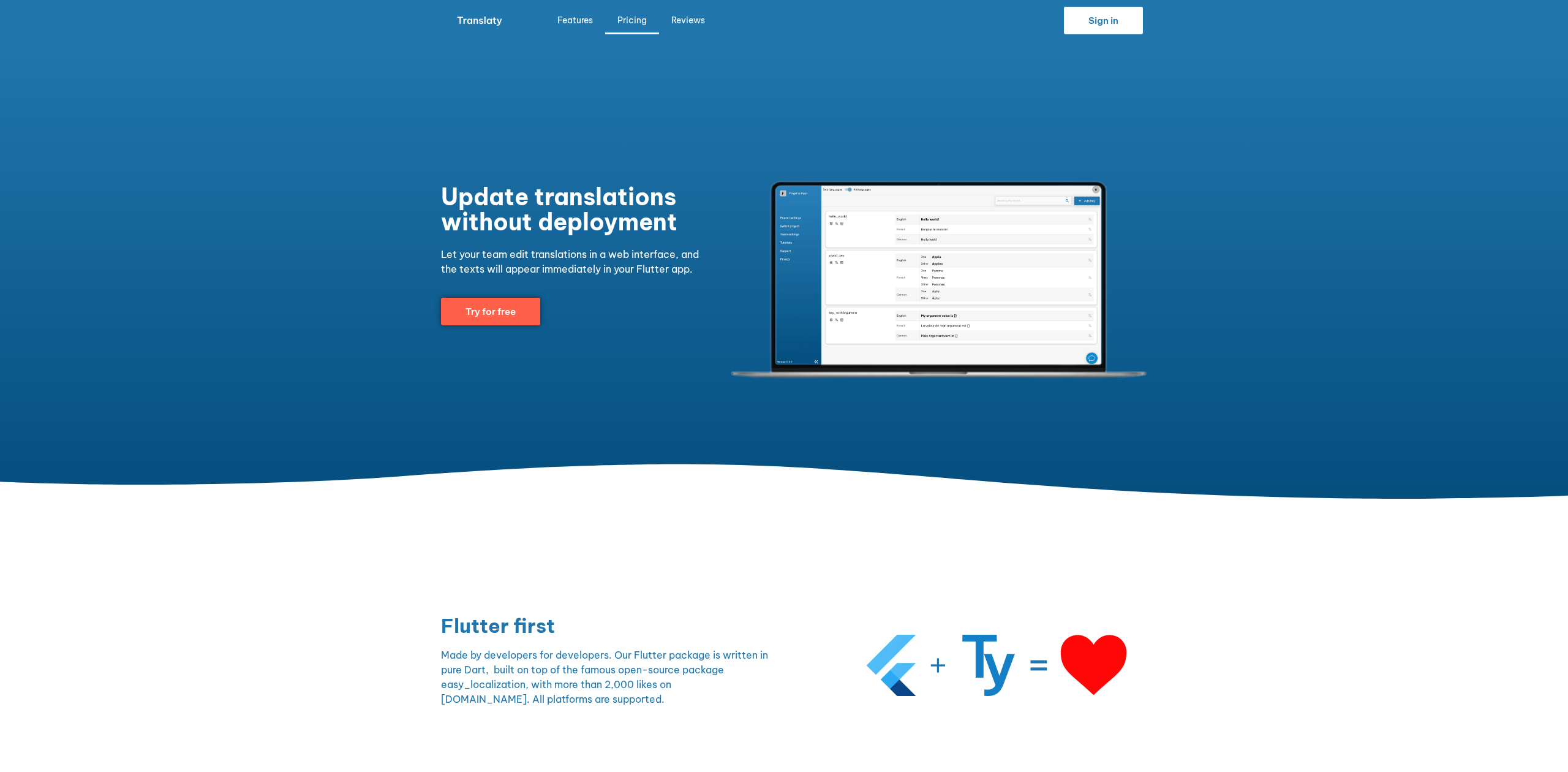
click at [629, 9] on link "Pricing" at bounding box center [632, 20] width 54 height 28
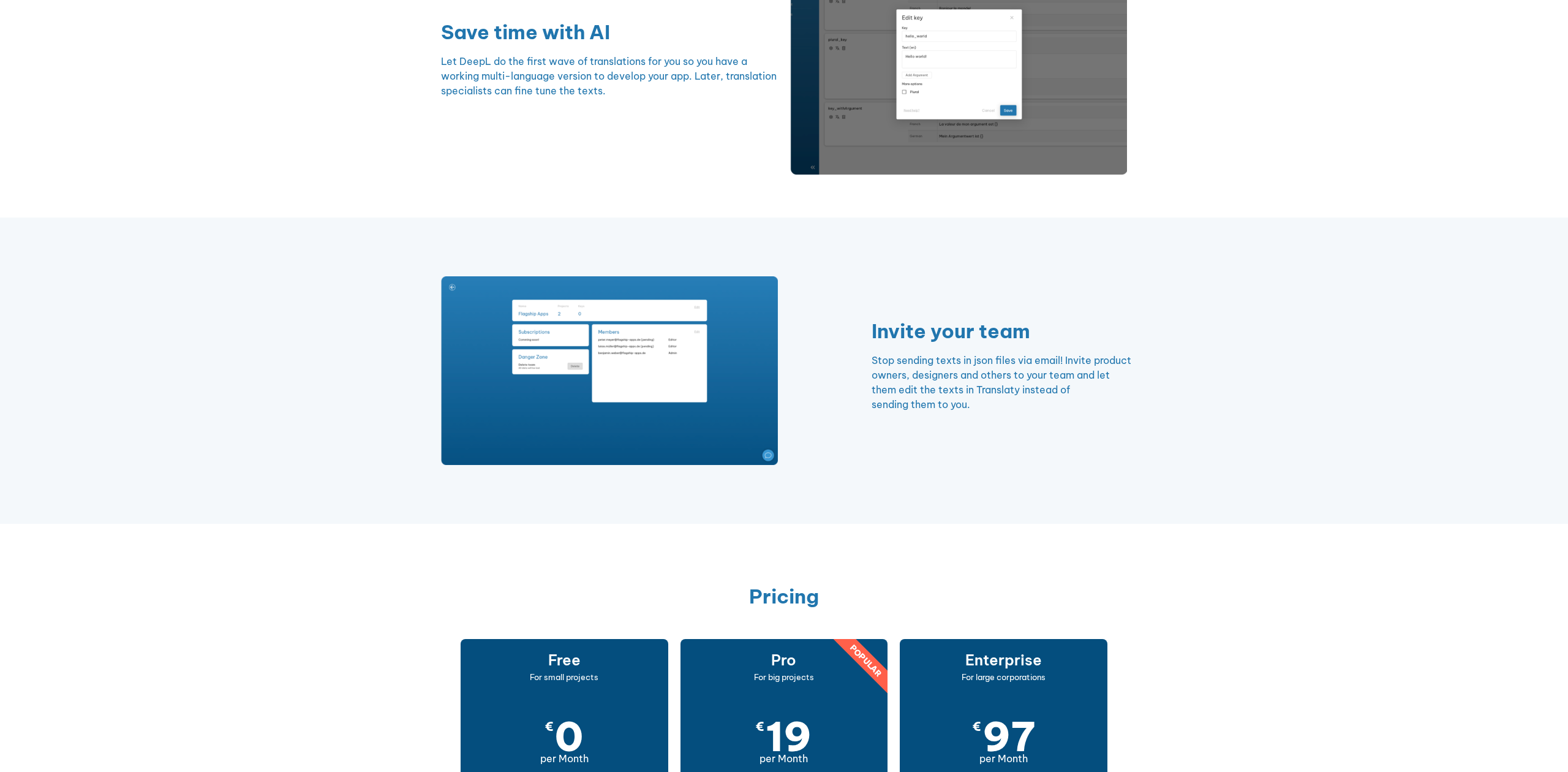
scroll to position [1743, 0]
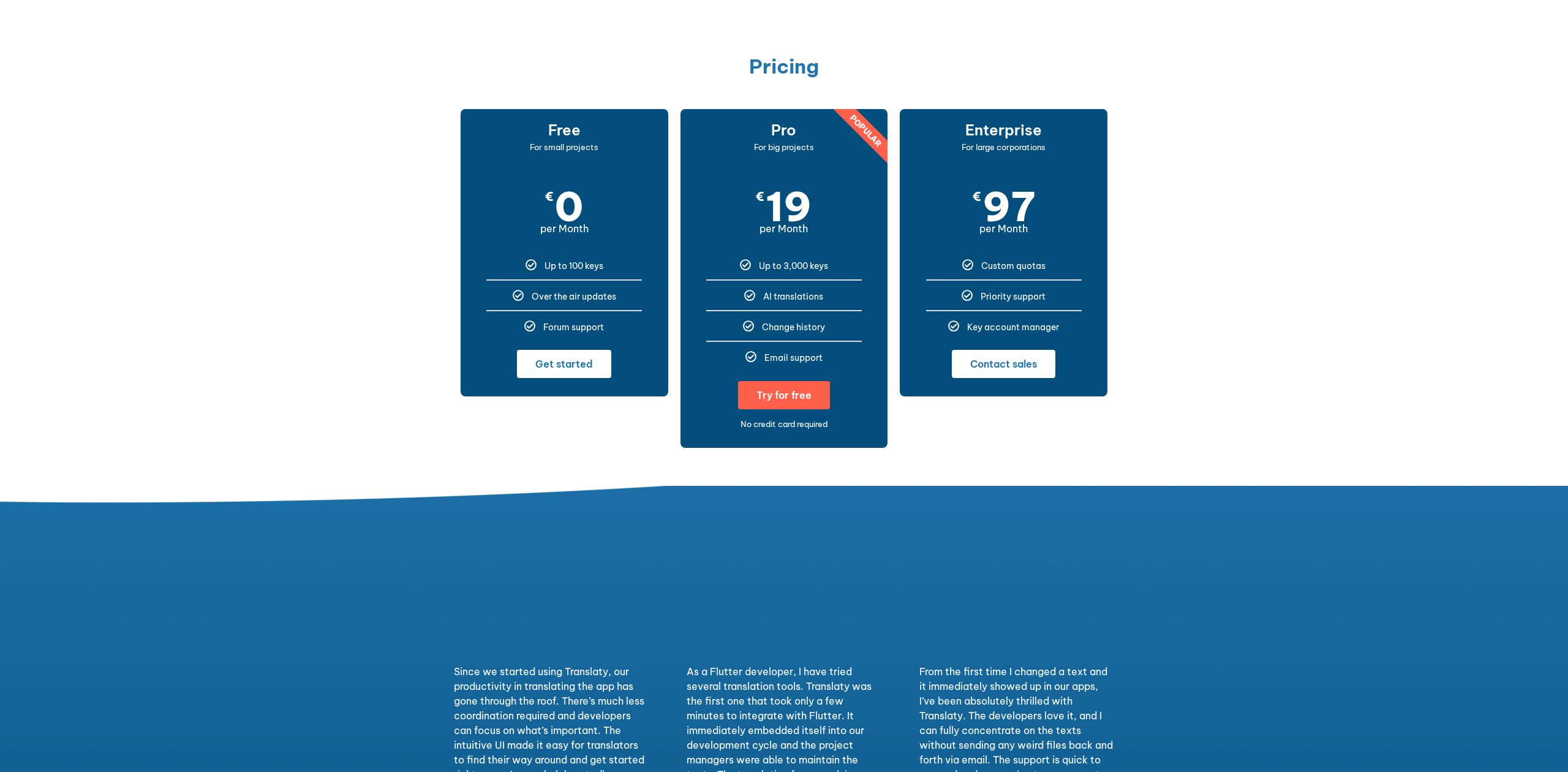
drag, startPoint x: 829, startPoint y: 357, endPoint x: 720, endPoint y: 260, distance: 145.9
click at [720, 260] on ul "Up to 3,000 keys AI translations Change history Email support" at bounding box center [784, 311] width 207 height 103
click at [719, 259] on div "Up to 3,000 keys" at bounding box center [784, 264] width 189 height 11
drag, startPoint x: 714, startPoint y: 254, endPoint x: 837, endPoint y: 425, distance: 210.6
click at [837, 425] on div "Pro For big projects € 19 per Month Up to 3,000 keys AI translations Change his…" at bounding box center [784, 278] width 207 height 338
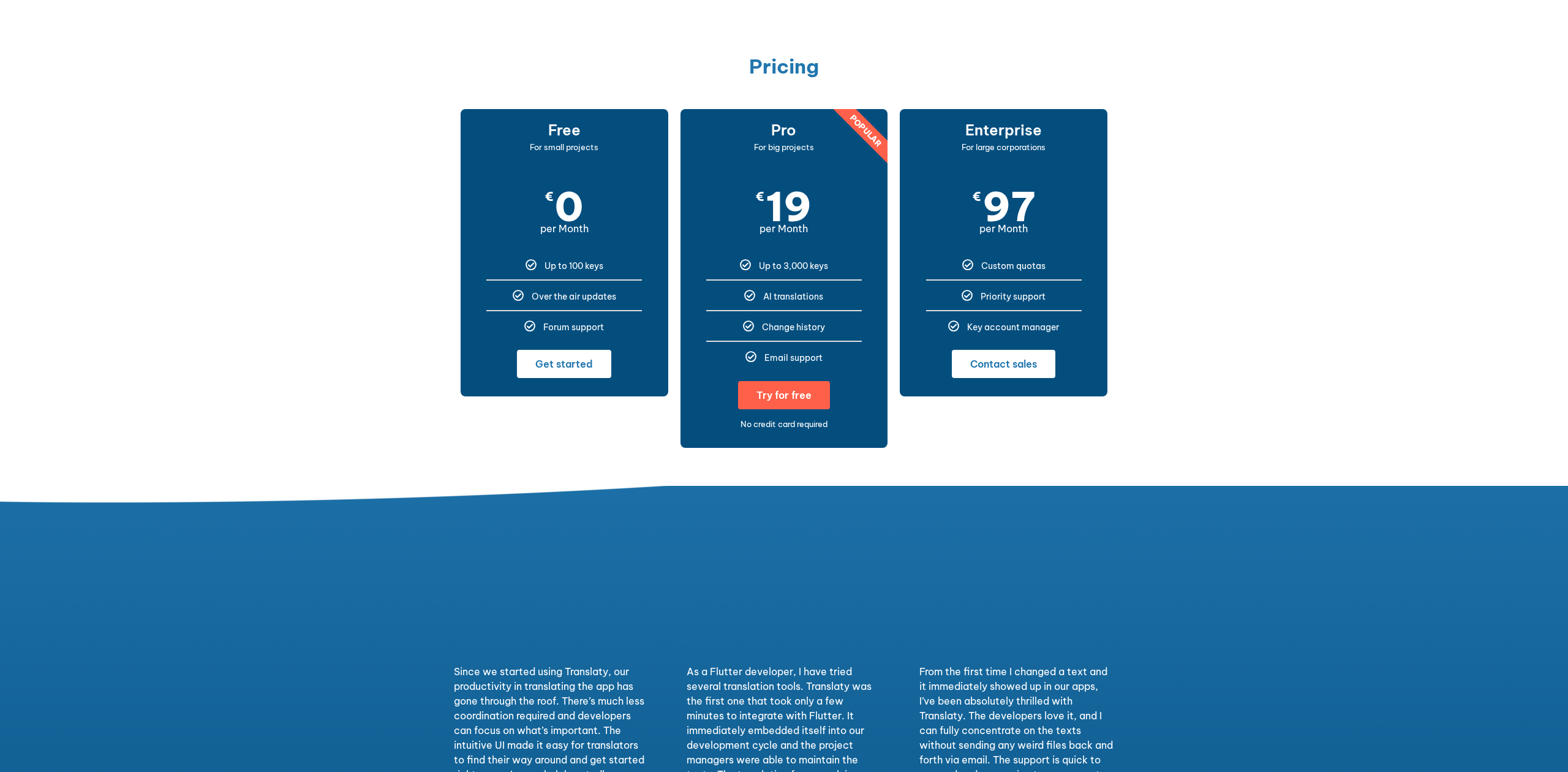
drag, startPoint x: 844, startPoint y: 420, endPoint x: 863, endPoint y: 399, distance: 28.3
click at [845, 420] on div "No credit card required" at bounding box center [784, 423] width 171 height 11
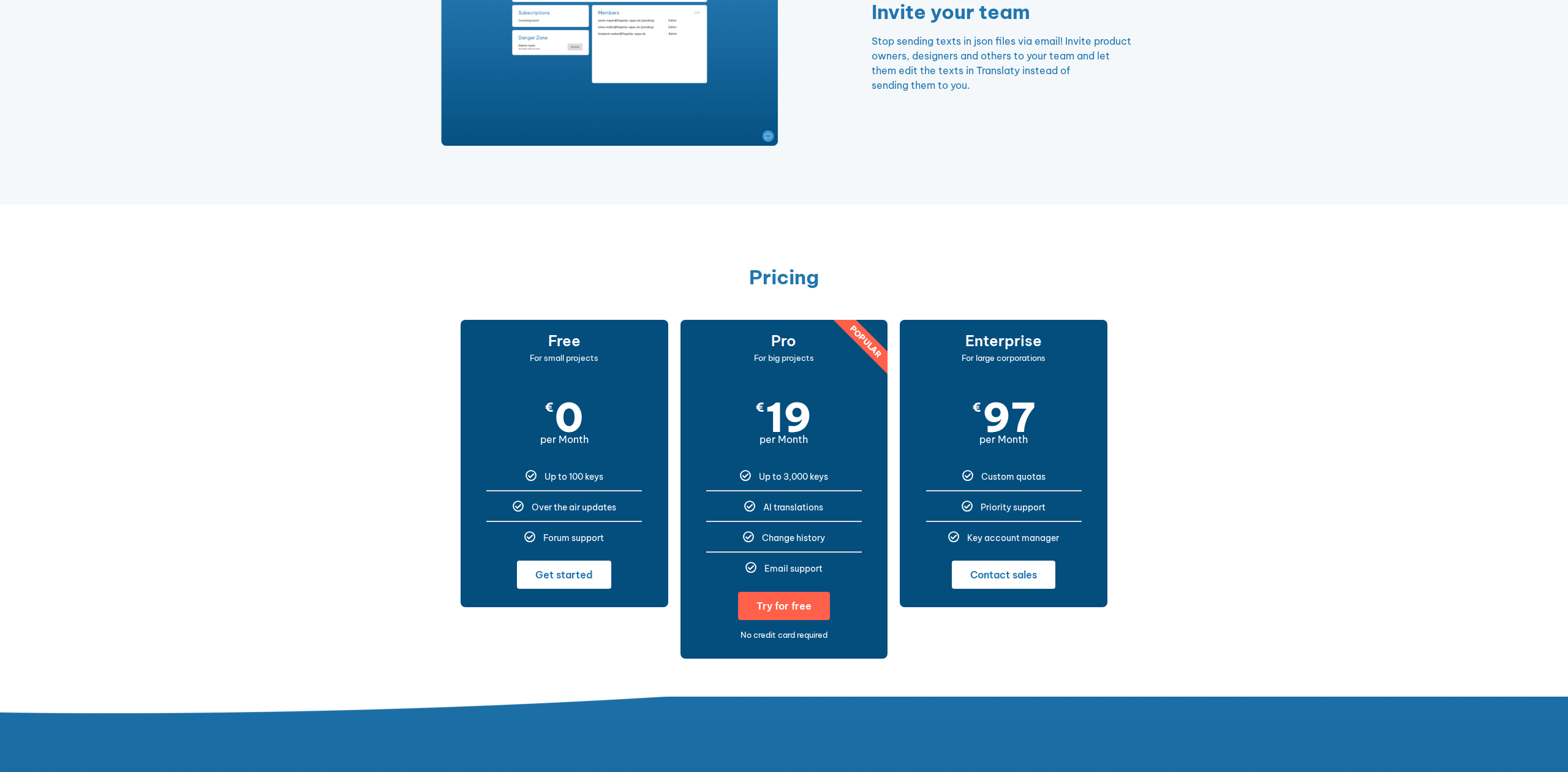
scroll to position [1493, 0]
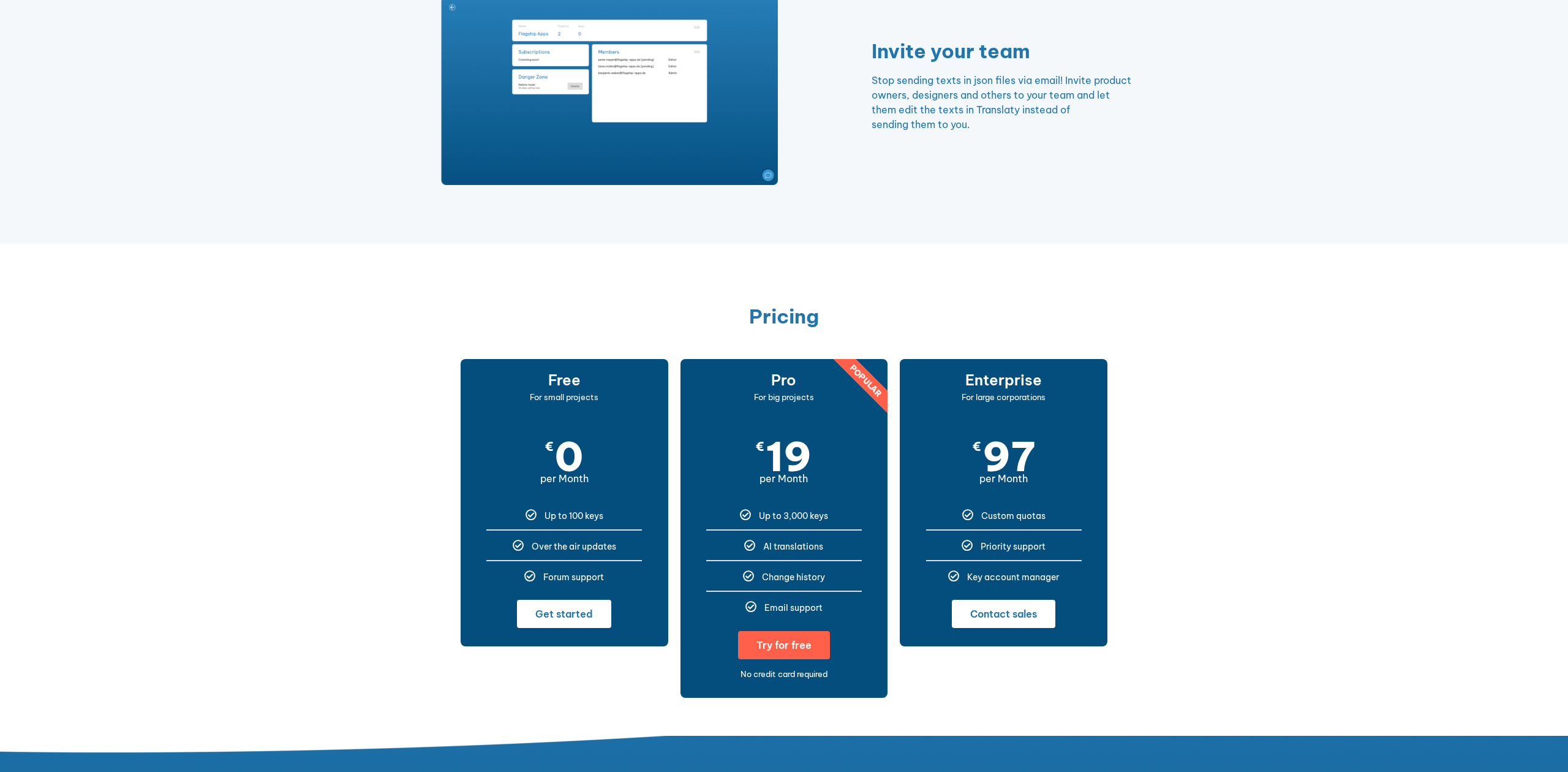
drag, startPoint x: 620, startPoint y: 512, endPoint x: 536, endPoint y: 384, distance: 153.1
click at [537, 384] on div "Free For small projects € 0 per Month Up to 100 keys Over the air updates Forum…" at bounding box center [564, 502] width 207 height 287
click at [536, 384] on h3 "Free" at bounding box center [564, 380] width 207 height 17
drag, startPoint x: 548, startPoint y: 377, endPoint x: 619, endPoint y: 578, distance: 213.2
click at [619, 578] on div "Free For small projects € 0 per Month Up to 100 keys Over the air updates Forum…" at bounding box center [564, 502] width 207 height 287
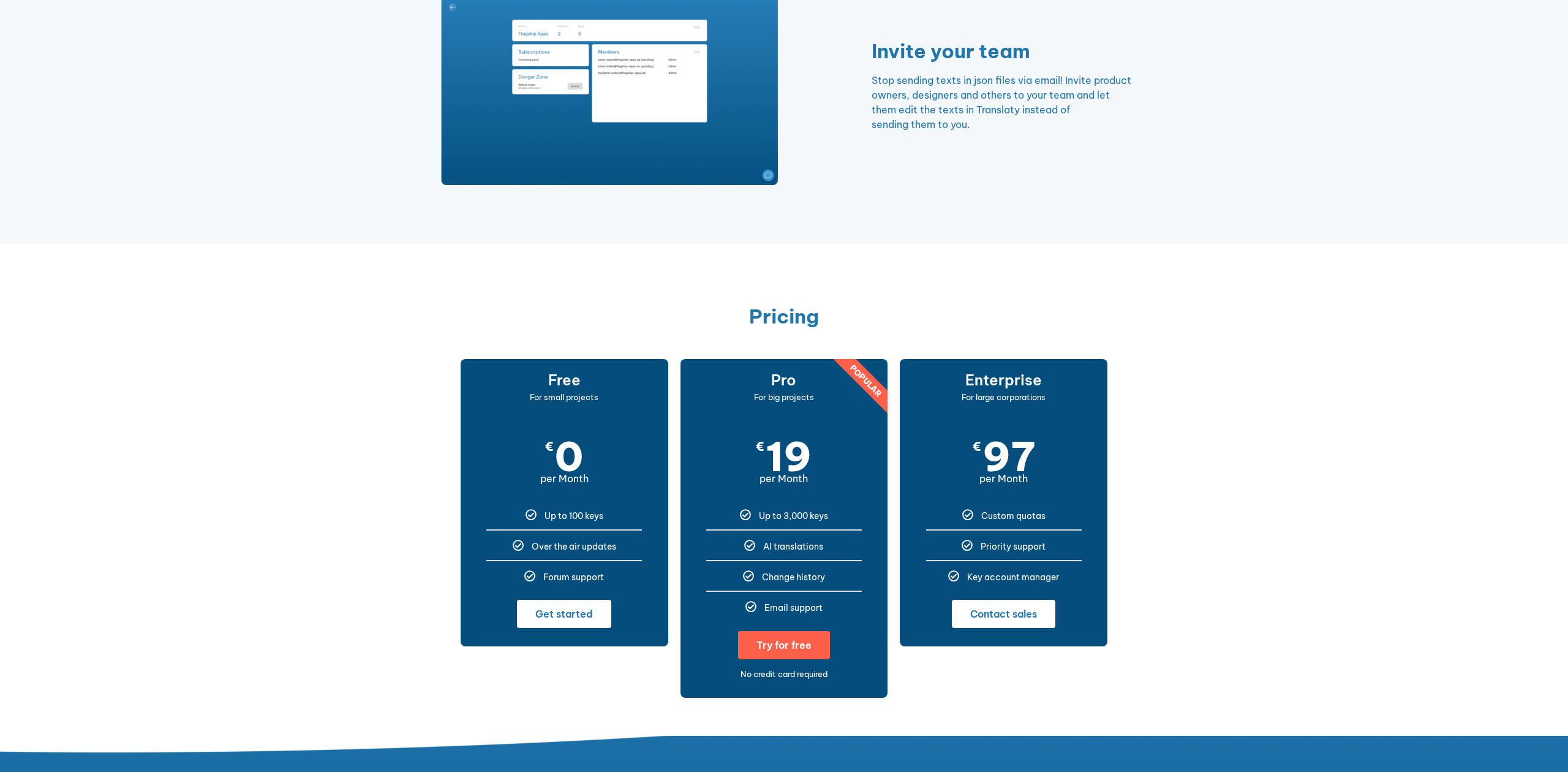
click at [619, 574] on div "Forum support" at bounding box center [565, 576] width 189 height 11
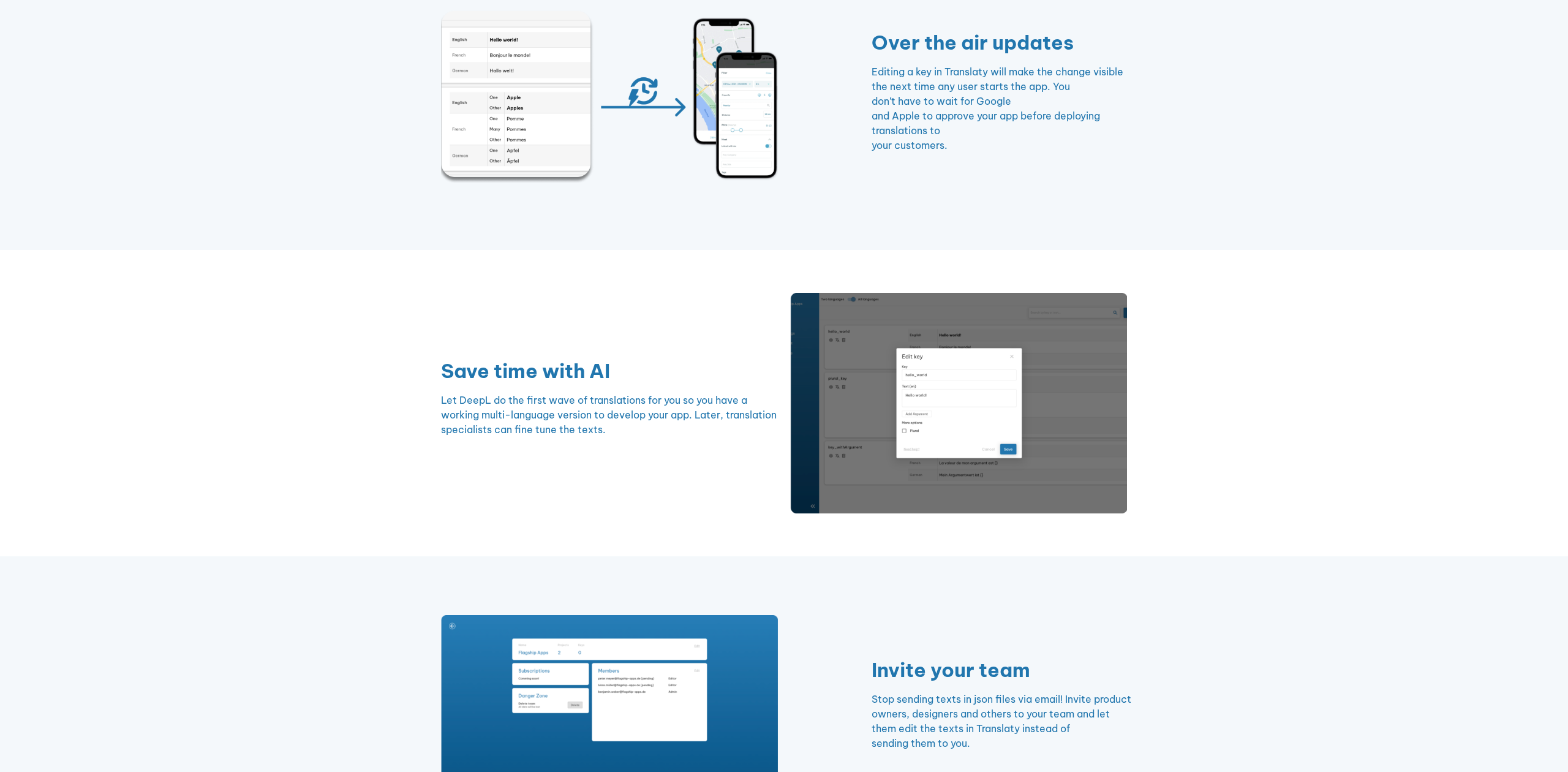
scroll to position [625, 0]
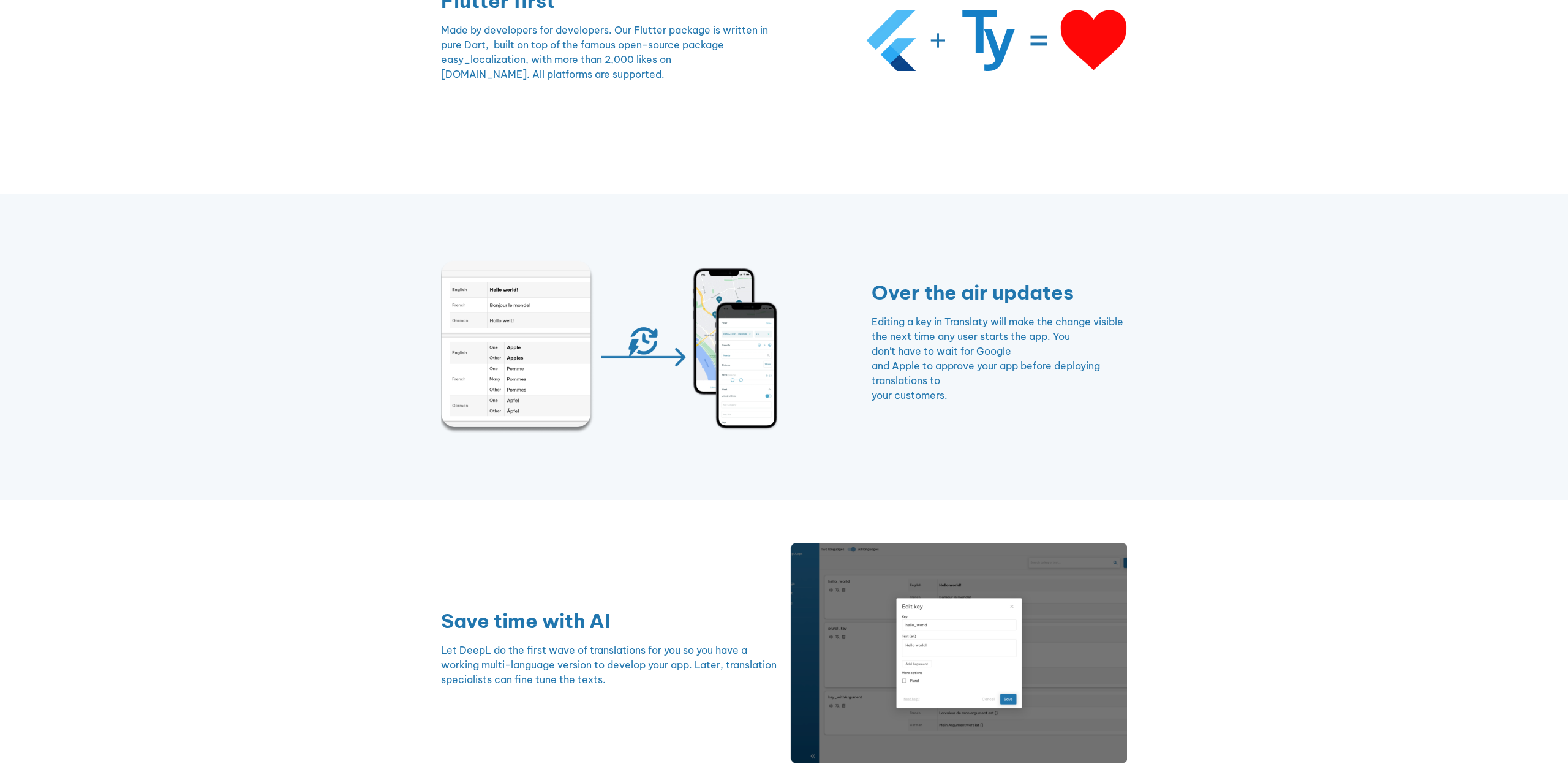
click at [743, 327] on img at bounding box center [609, 347] width 337 height 173
click at [551, 358] on img at bounding box center [609, 347] width 337 height 173
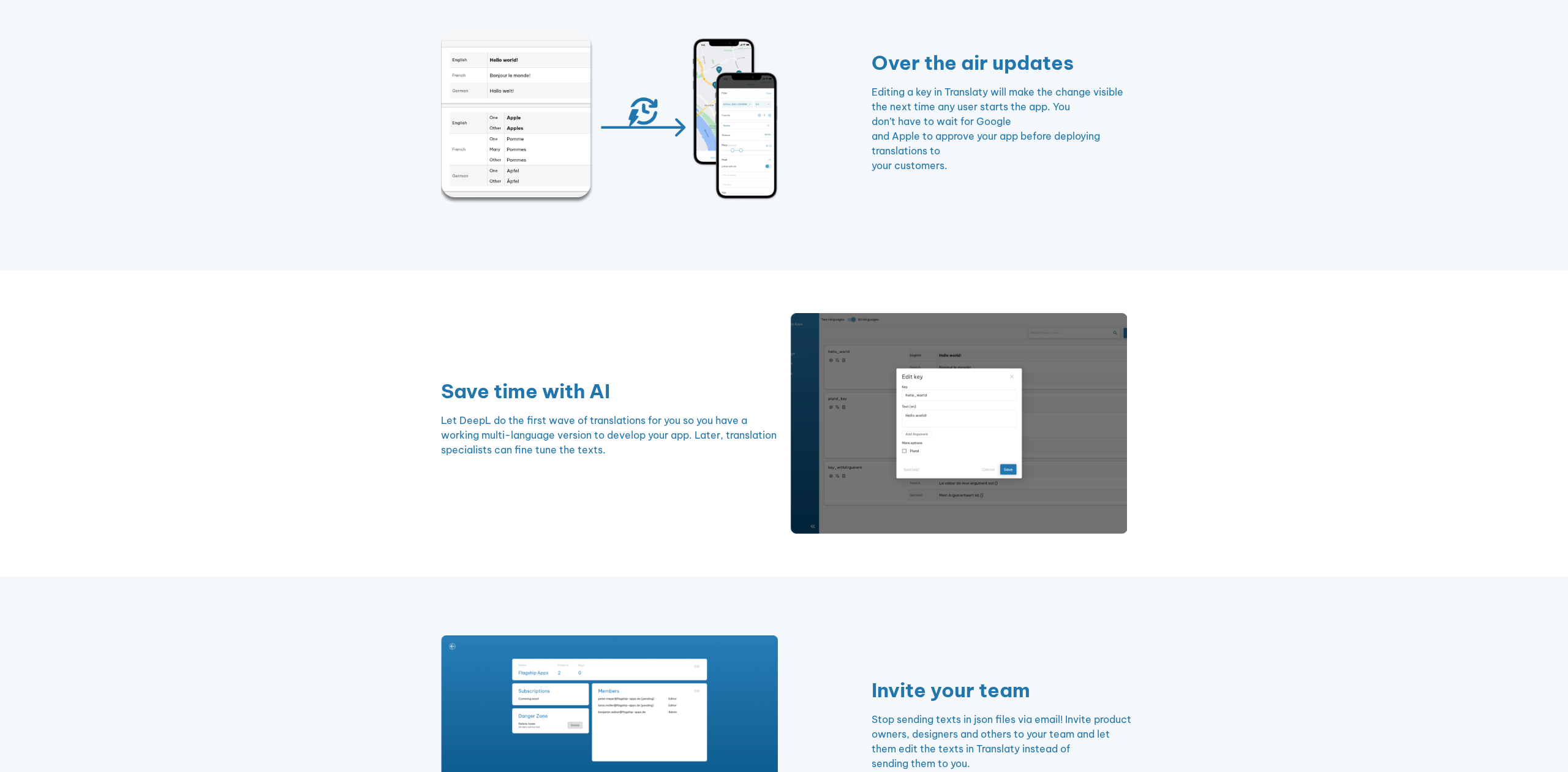
scroll to position [875, 0]
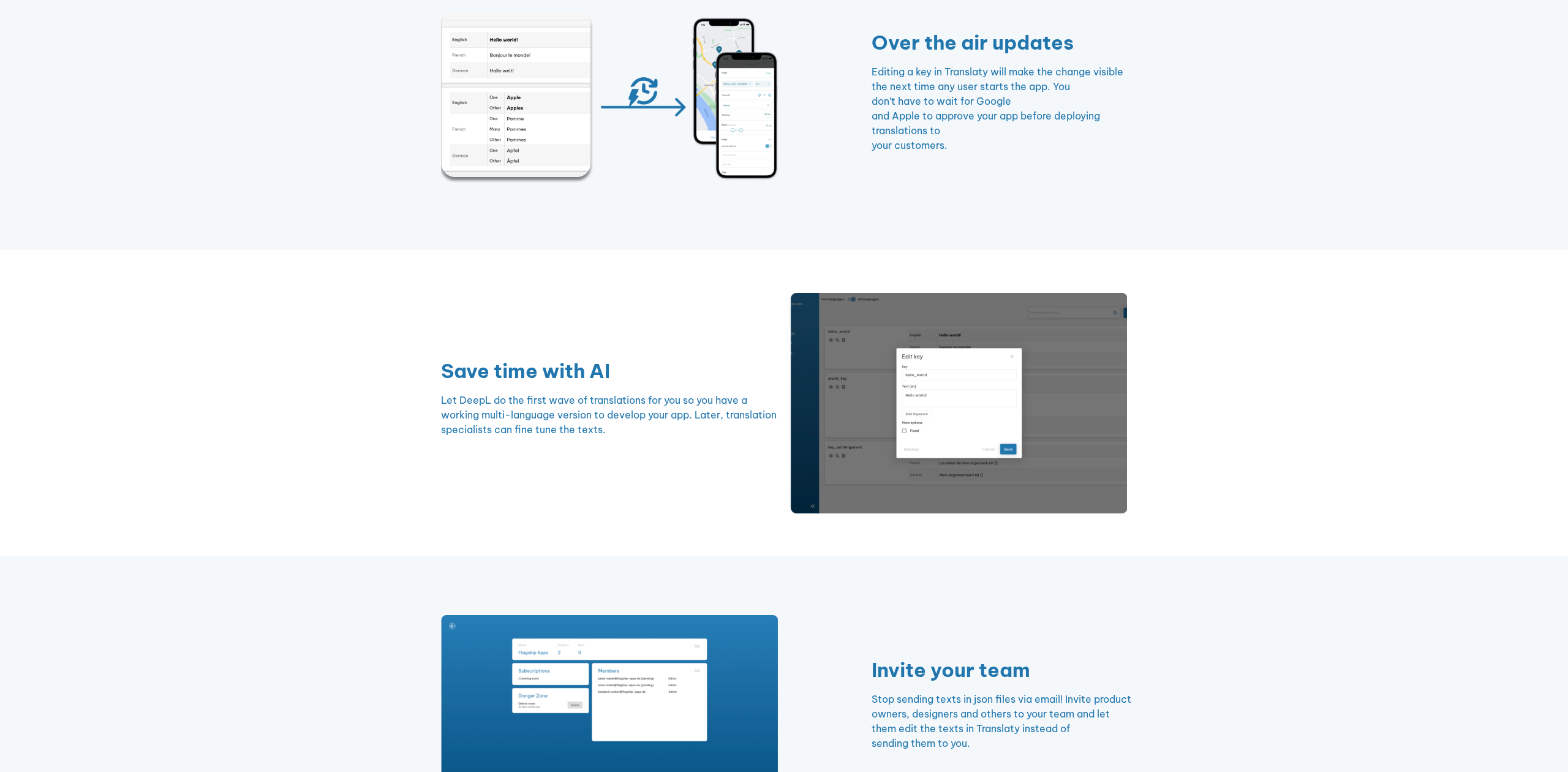
click at [610, 657] on img at bounding box center [609, 709] width 337 height 188
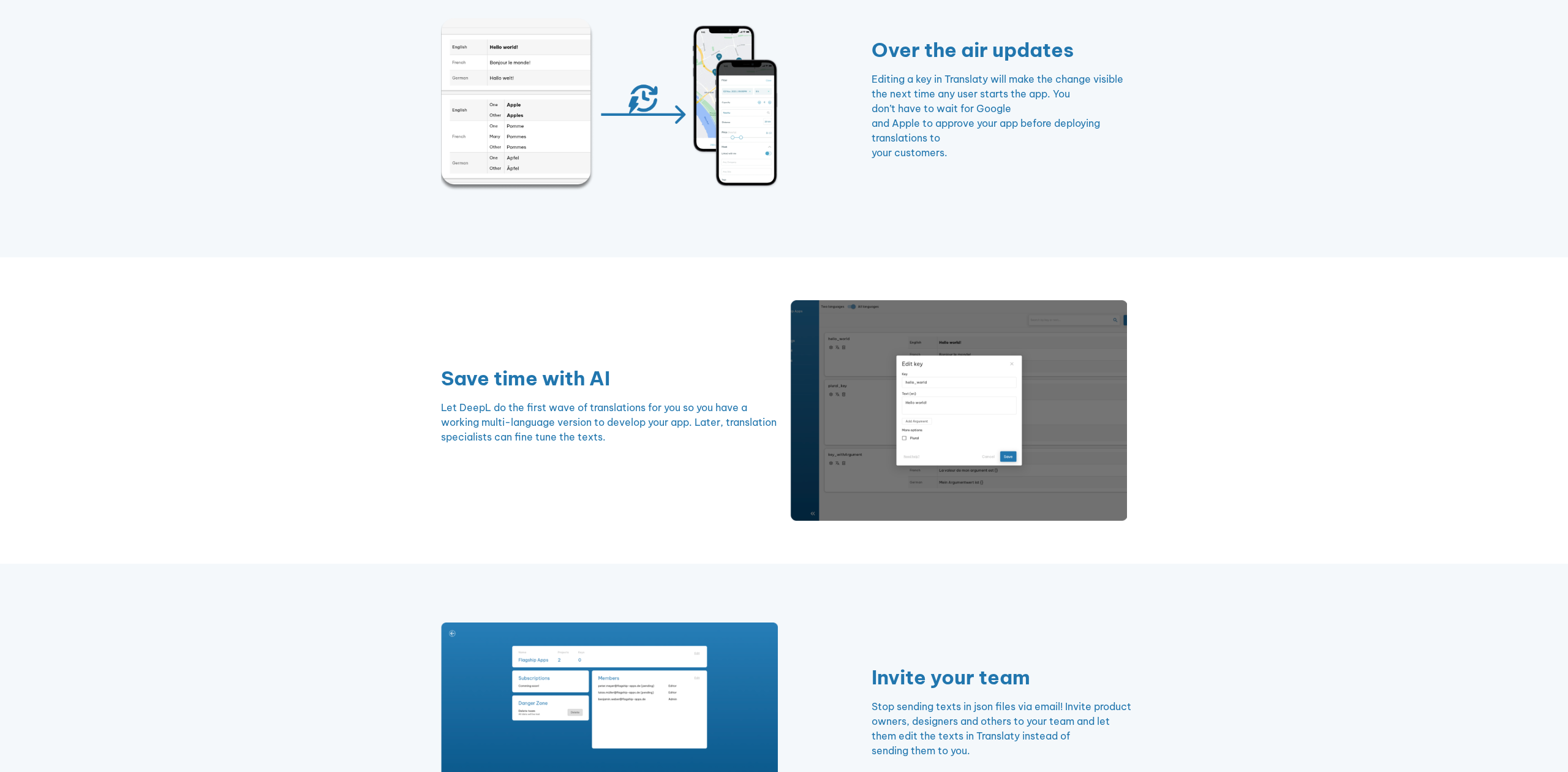
scroll to position [500, 0]
